Goal: Information Seeking & Learning: Check status

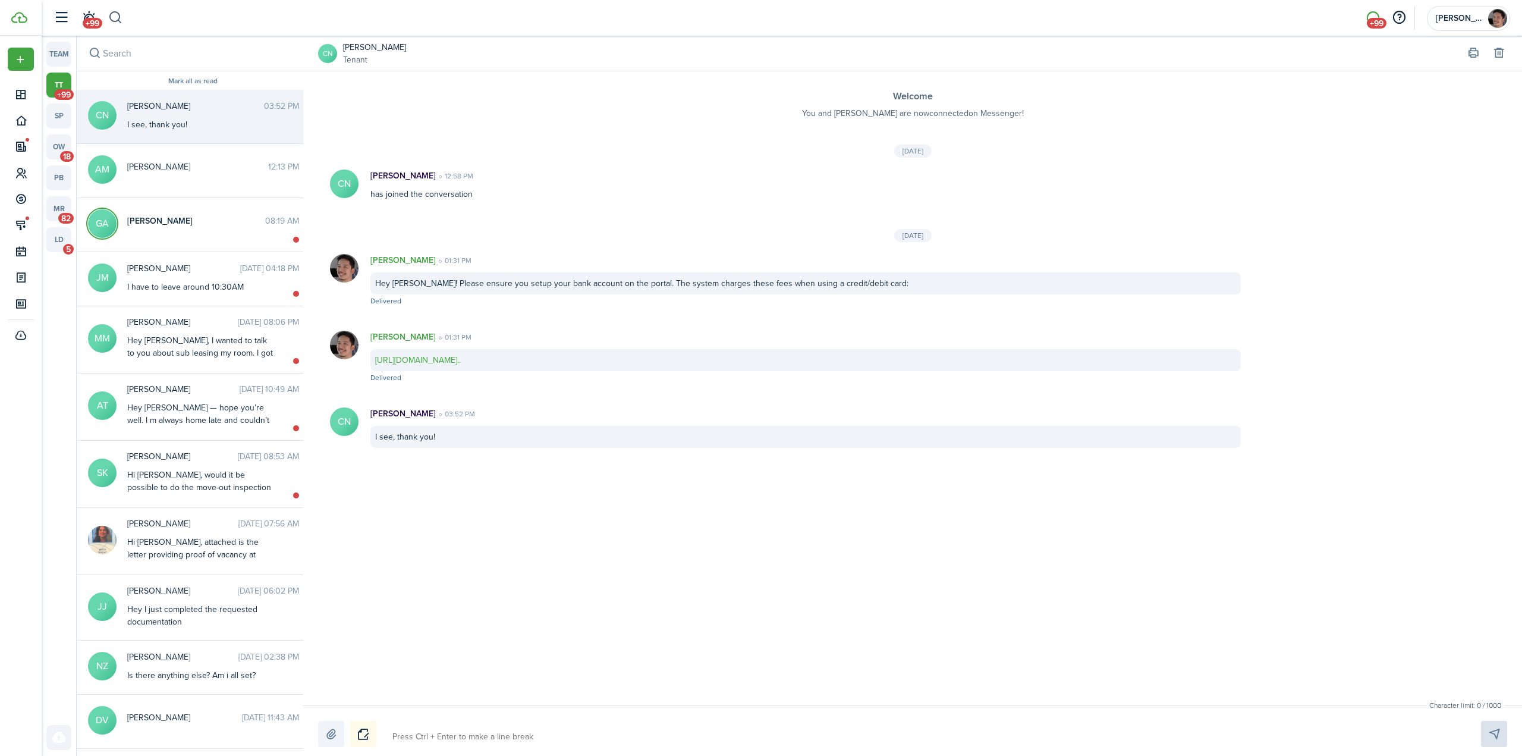
click at [121, 17] on button "button" at bounding box center [115, 18] width 15 height 20
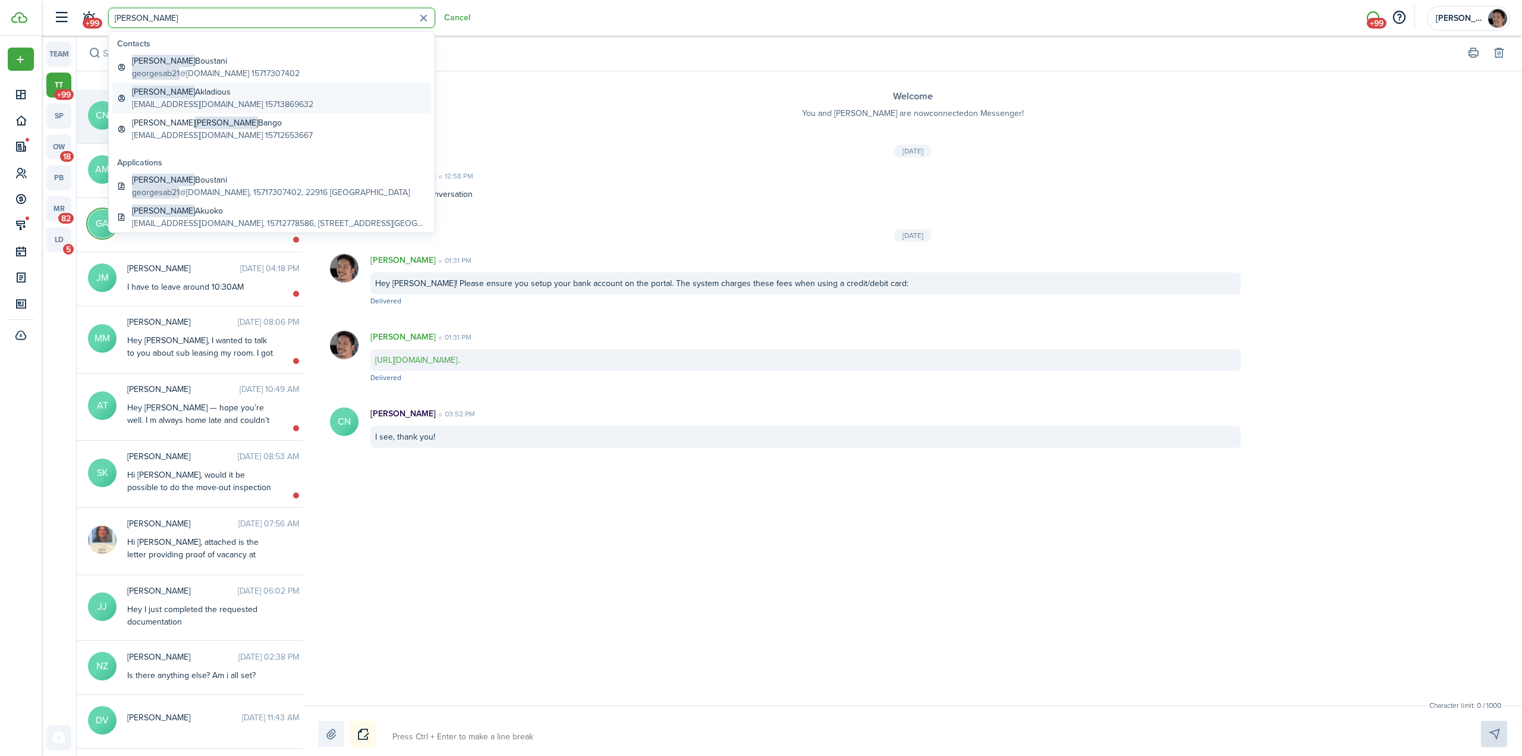
type input "[PERSON_NAME]"
click at [215, 98] on global-search-item-title "[PERSON_NAME]" at bounding box center [222, 92] width 181 height 12
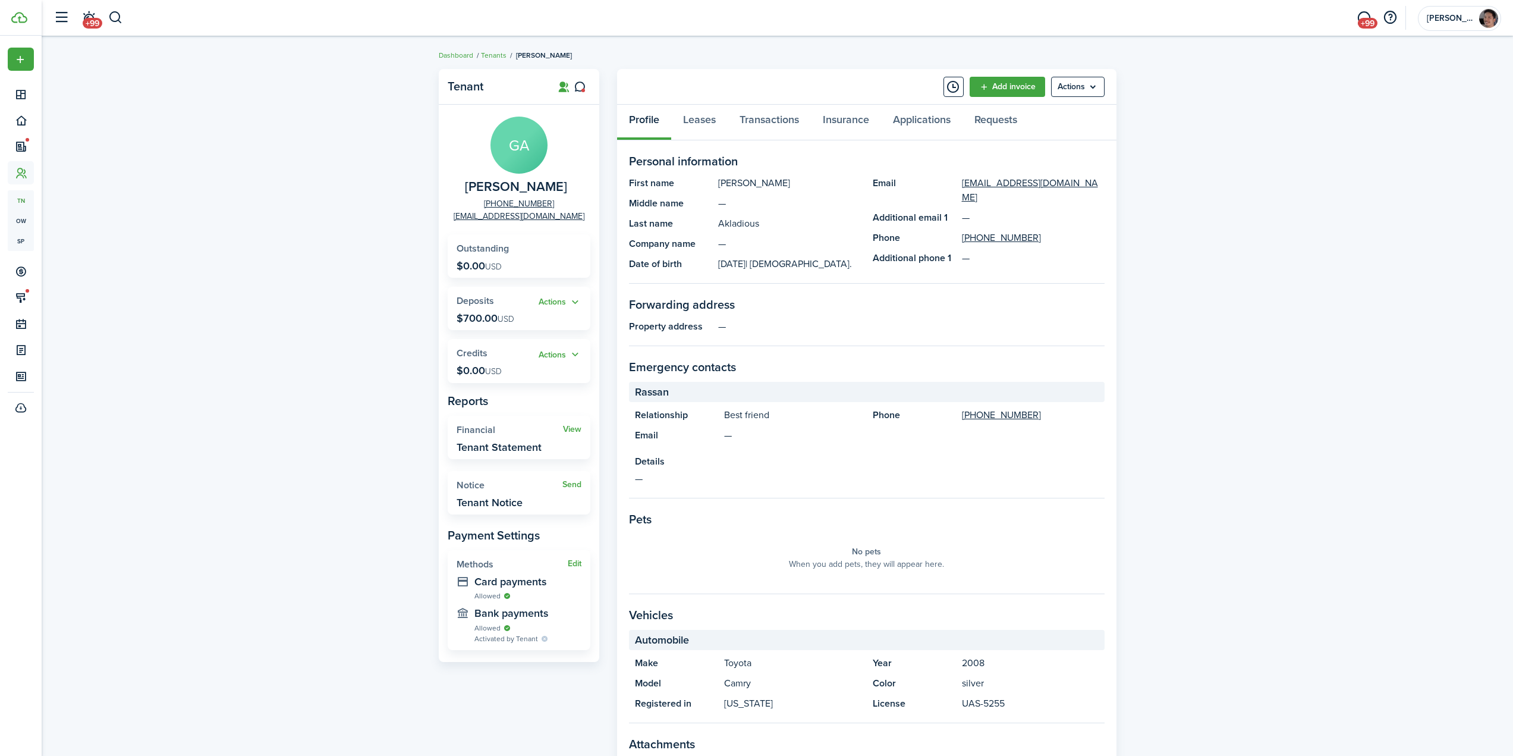
drag, startPoint x: 733, startPoint y: 262, endPoint x: 781, endPoint y: 265, distance: 48.3
click at [765, 264] on panel-main-description "[DATE] | [DEMOGRAPHIC_DATA]." at bounding box center [789, 264] width 143 height 14
click at [782, 265] on span "| [DEMOGRAPHIC_DATA]." at bounding box center [799, 264] width 106 height 14
click at [919, 121] on link "Applications" at bounding box center [921, 123] width 81 height 36
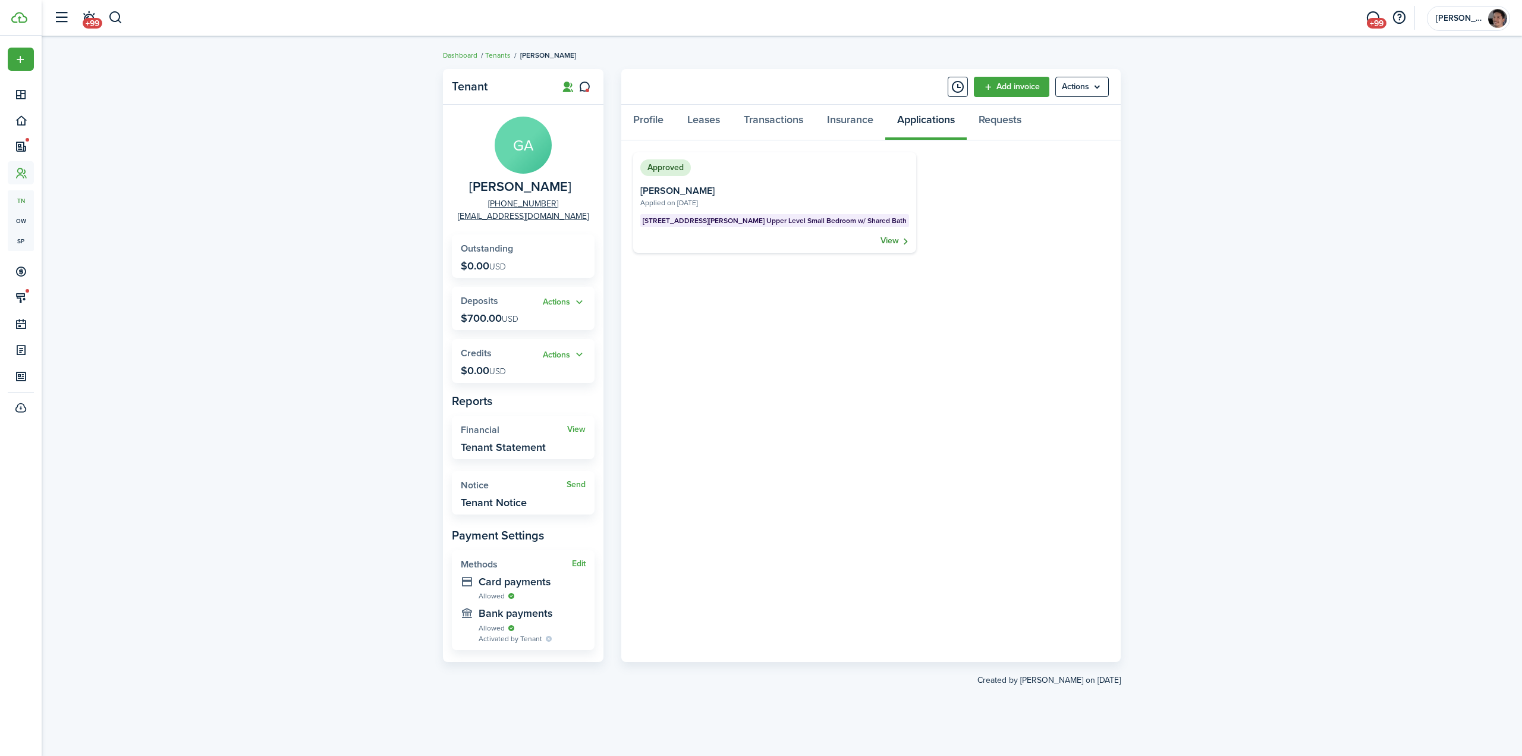
click at [881, 240] on link "View" at bounding box center [895, 241] width 29 height 12
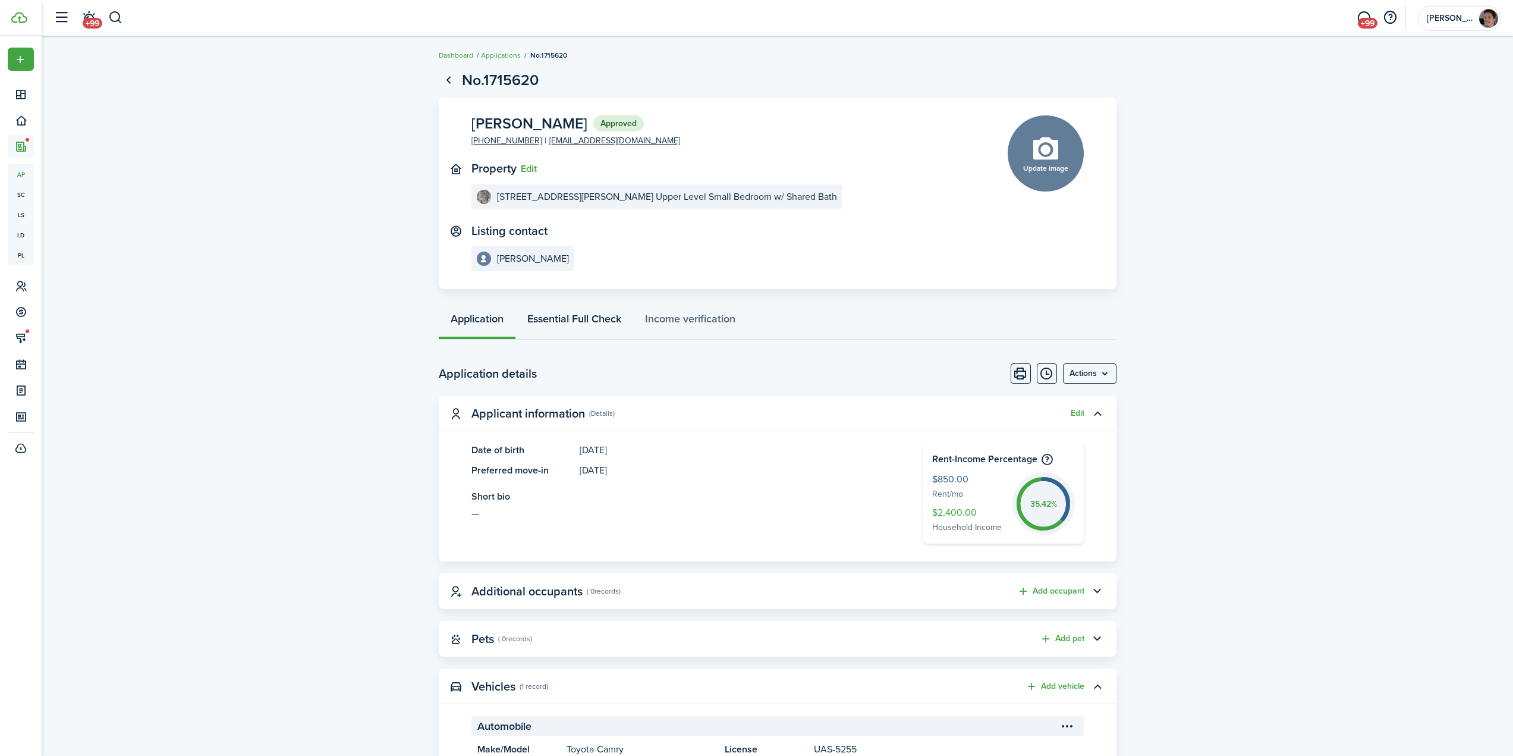
click at [568, 322] on link "Essential Full Check" at bounding box center [575, 322] width 118 height 36
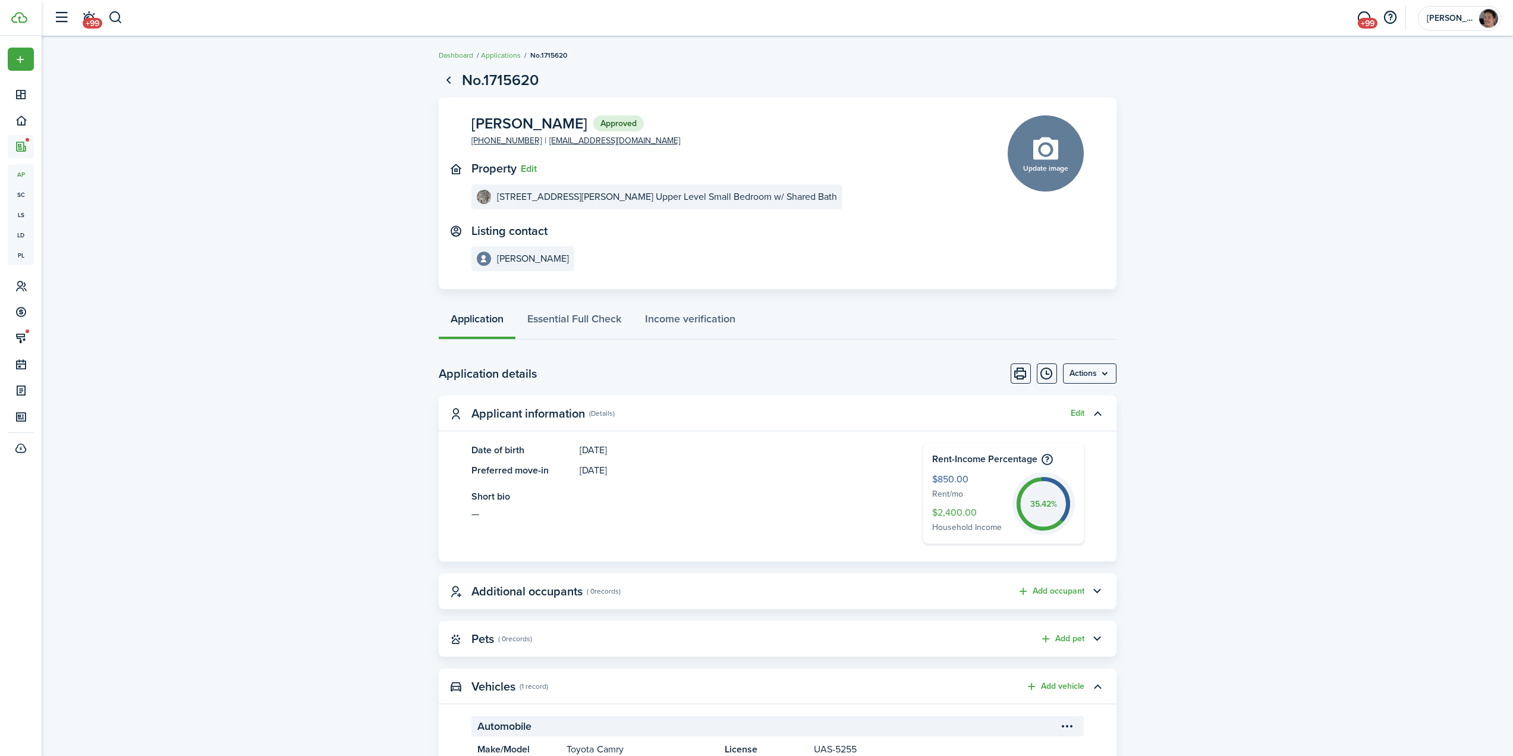
drag, startPoint x: 274, startPoint y: 327, endPoint x: 288, endPoint y: 315, distance: 18.5
drag, startPoint x: 474, startPoint y: 119, endPoint x: 543, endPoint y: 121, distance: 68.4
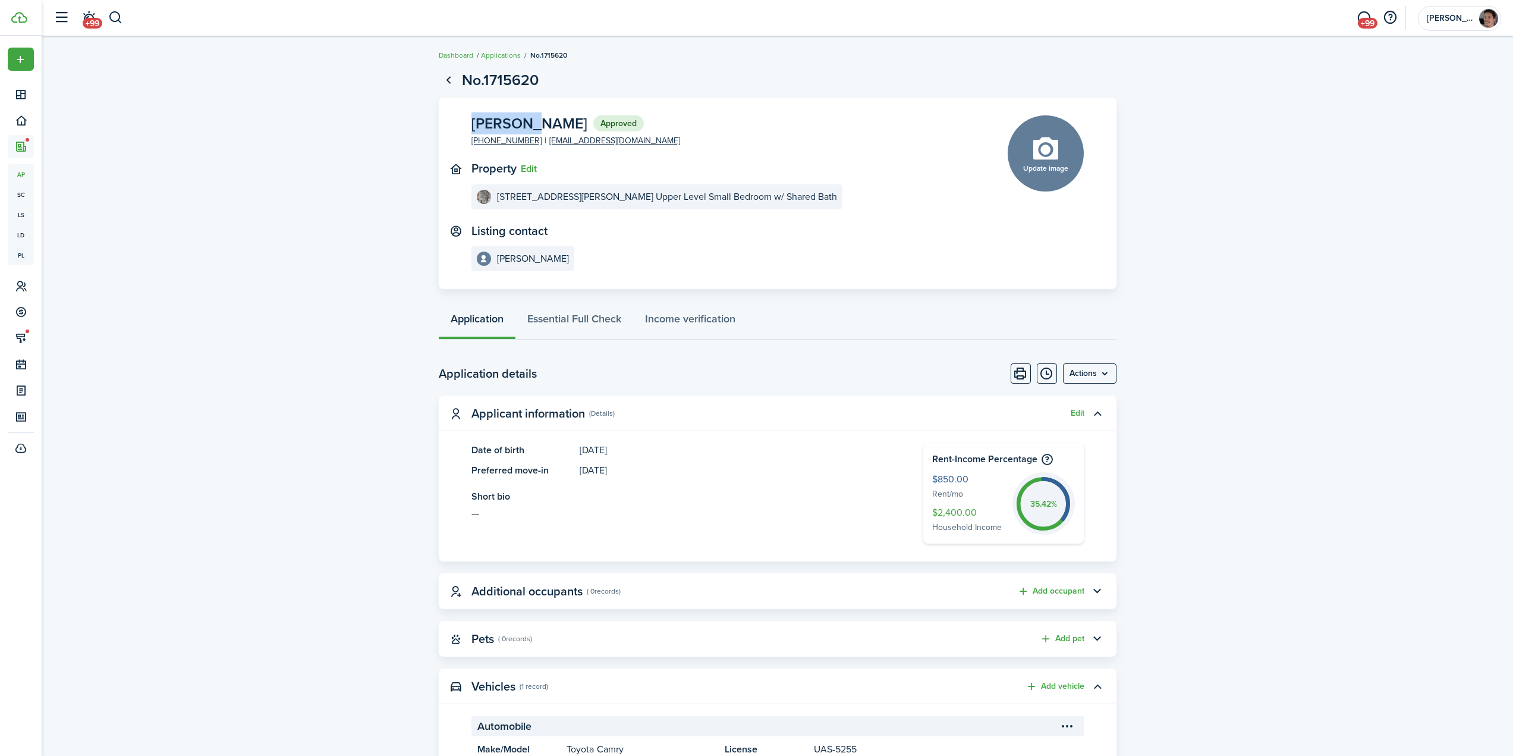
click at [537, 122] on span "[PERSON_NAME]" at bounding box center [530, 123] width 116 height 15
click at [561, 117] on span "[PERSON_NAME]" at bounding box center [530, 123] width 116 height 15
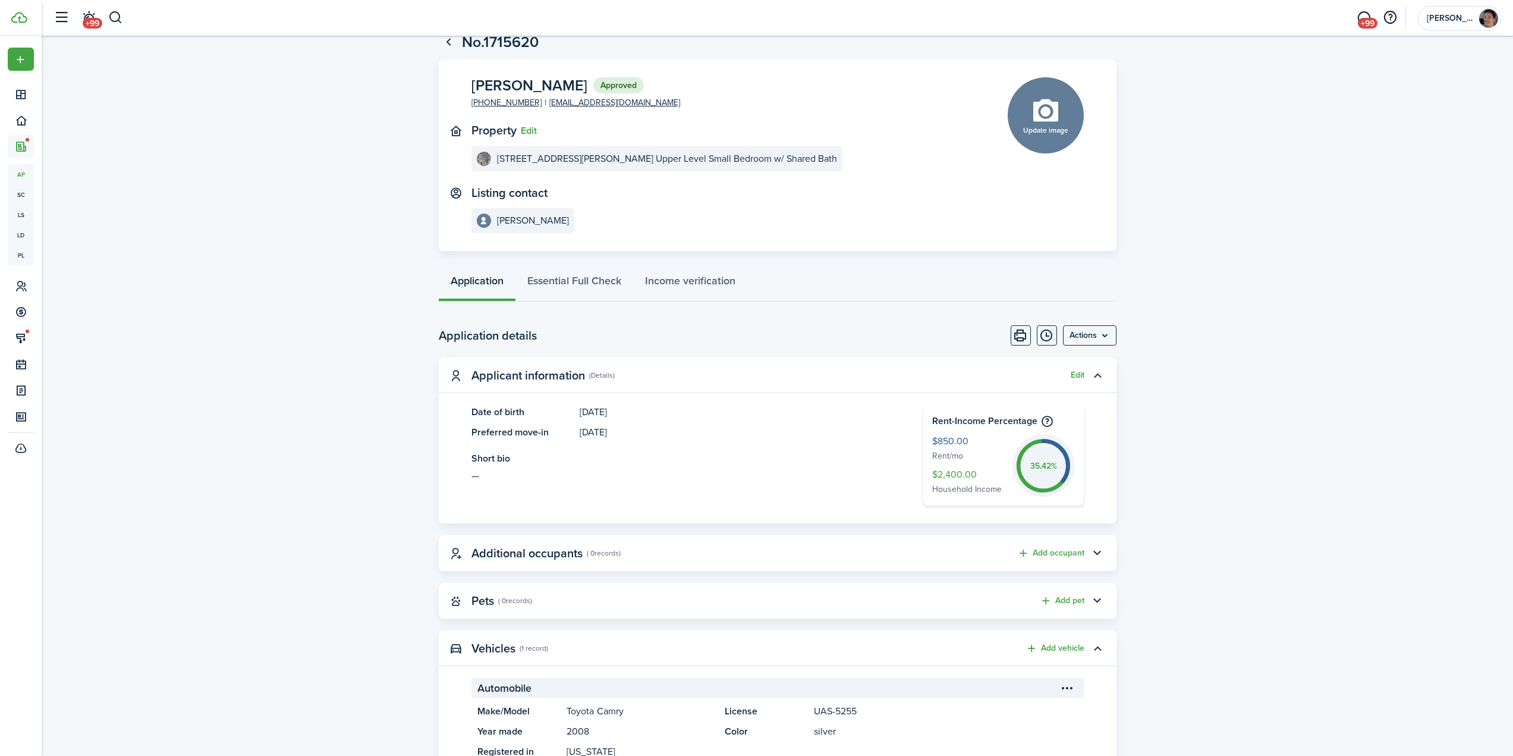
scroll to position [59, 0]
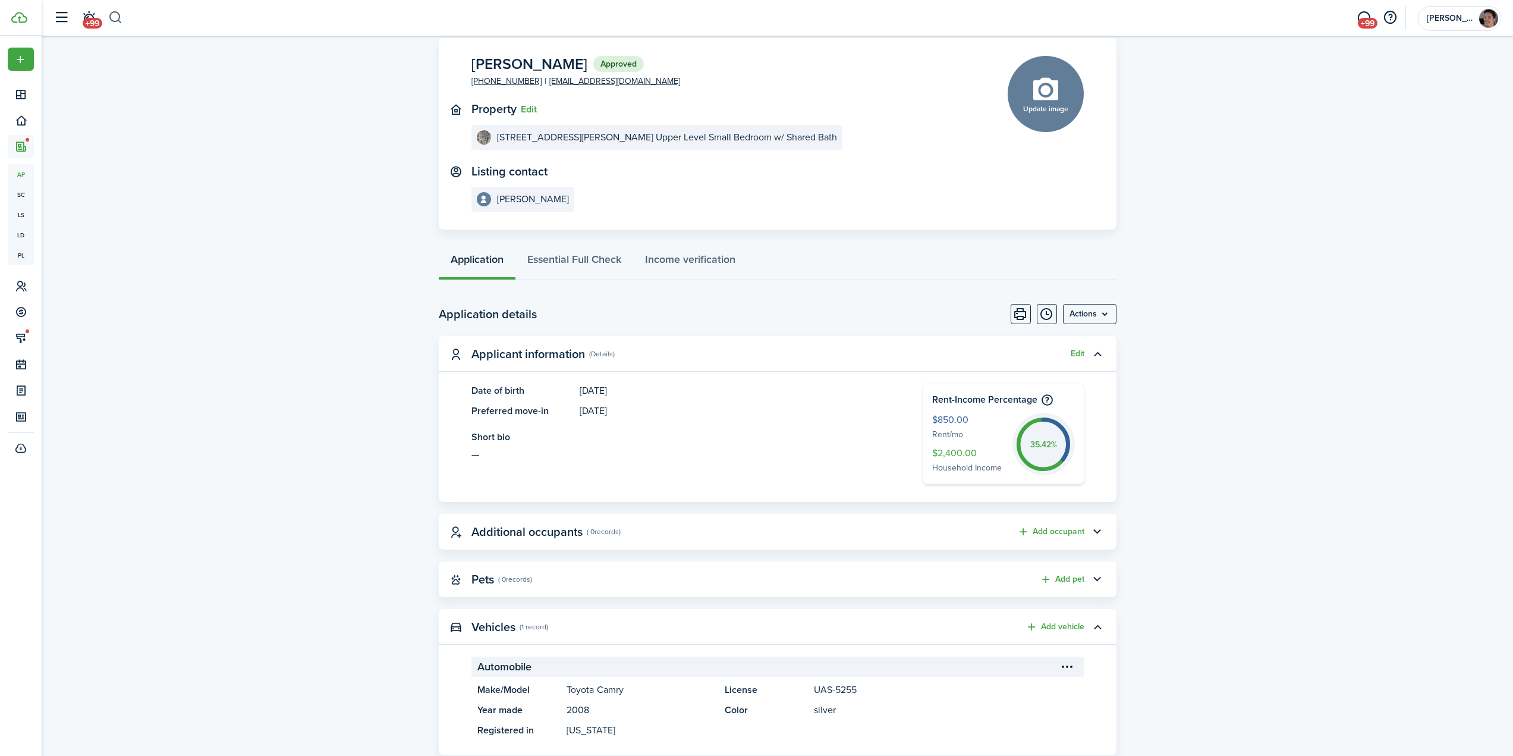
click at [117, 18] on button "button" at bounding box center [115, 18] width 15 height 20
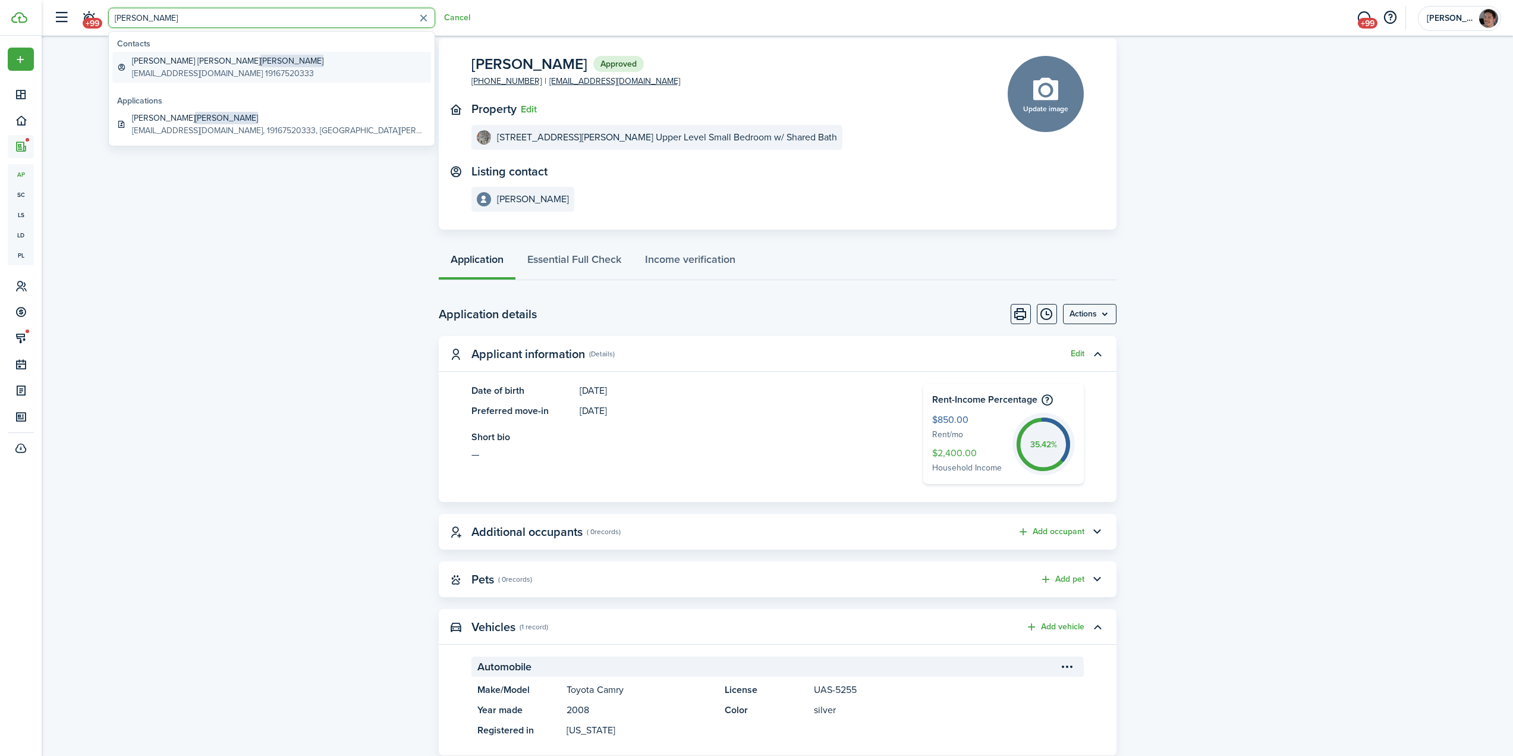
type input "[PERSON_NAME]"
click at [219, 71] on global-search-item-description "[EMAIL_ADDRESS][DOMAIN_NAME] 19167520333" at bounding box center [227, 73] width 191 height 12
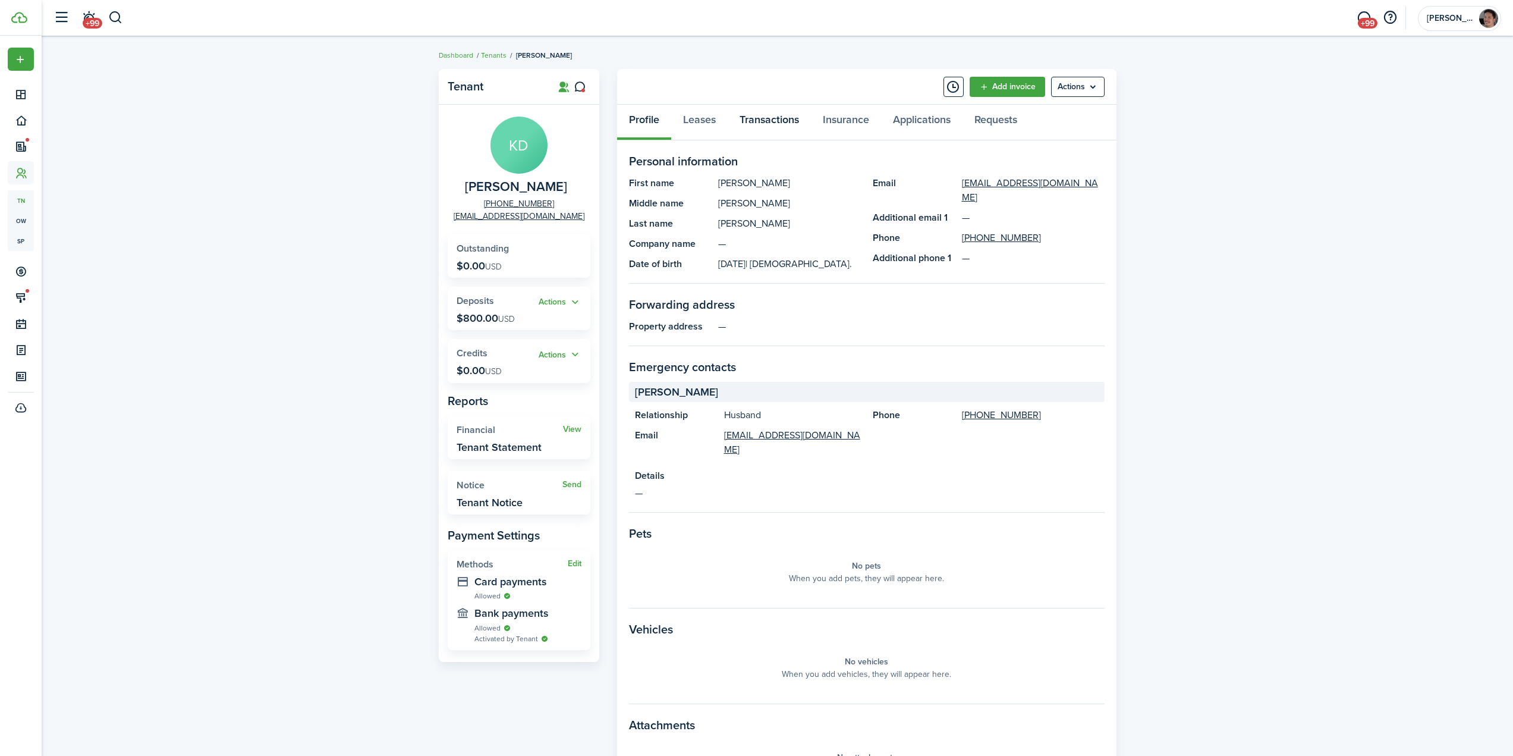
click at [777, 120] on link "Transactions" at bounding box center [769, 123] width 83 height 36
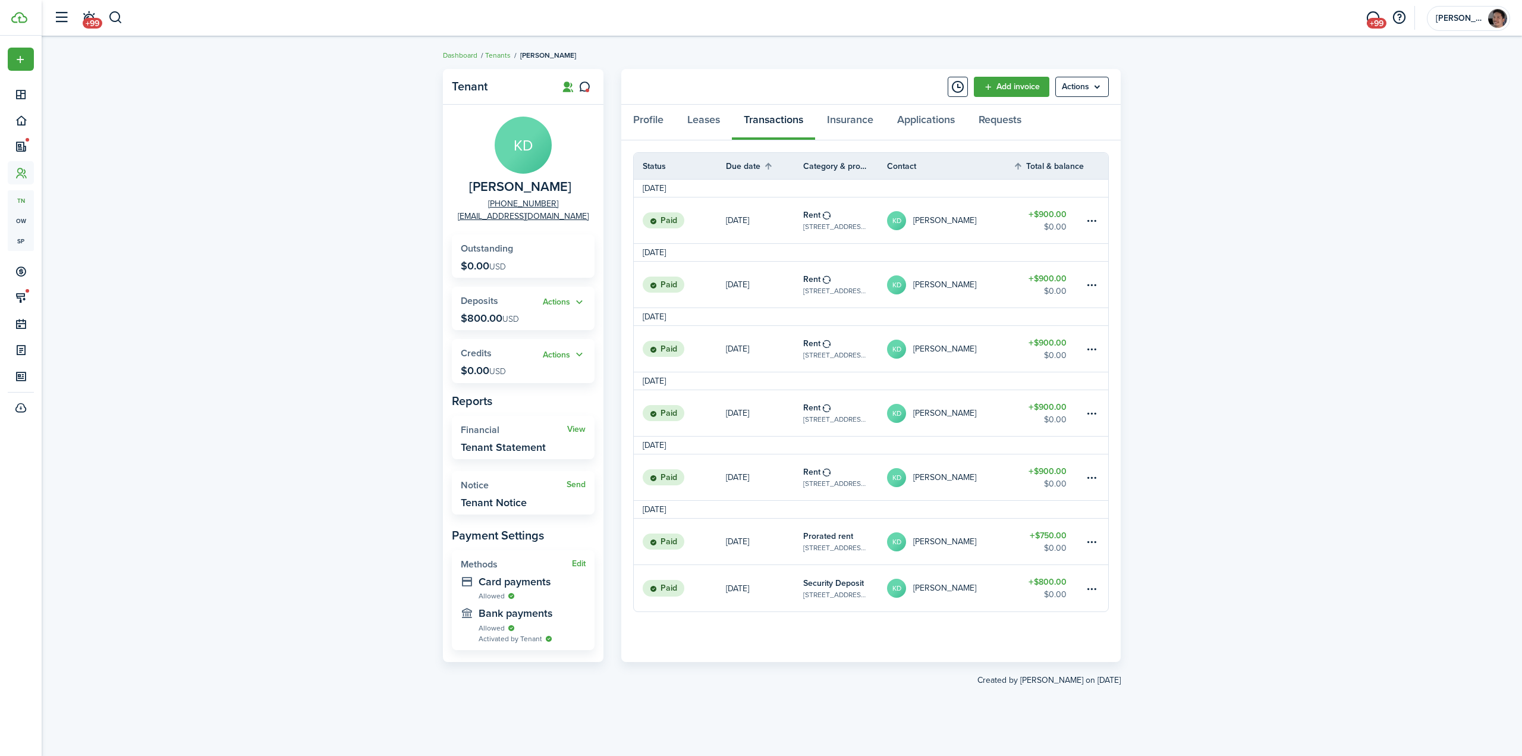
click at [278, 290] on div "Tenant KD [PERSON_NAME] [PHONE_NUMBER] [EMAIL_ADDRESS][DOMAIN_NAME] Outstanding…" at bounding box center [782, 396] width 1481 height 666
click at [305, 334] on div "Tenant KD [PERSON_NAME] [PHONE_NUMBER] [EMAIL_ADDRESS][DOMAIN_NAME] Outstanding…" at bounding box center [782, 396] width 1481 height 666
click at [1259, 284] on div "Tenant KD [PERSON_NAME] [PHONE_NUMBER] [EMAIL_ADDRESS][DOMAIN_NAME] Outstanding…" at bounding box center [782, 396] width 1481 height 666
